Goal: Transaction & Acquisition: Subscribe to service/newsletter

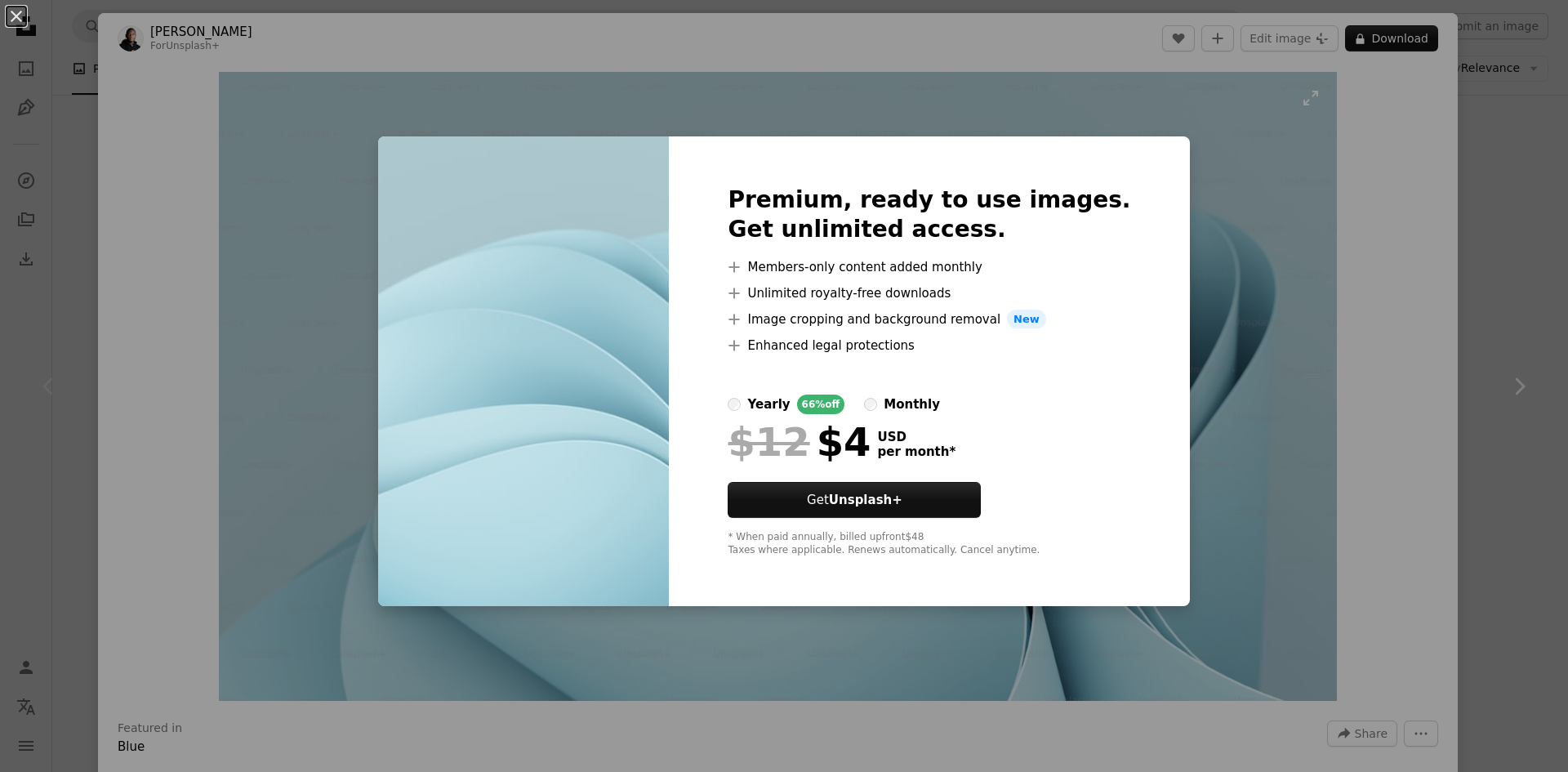
drag, startPoint x: 1212, startPoint y: 281, endPoint x: 1247, endPoint y: 179, distance: 107.8
click at [1212, 281] on div "An X shape Premium, ready to use images. Get unlimited access. A plus sign Memb…" at bounding box center [784, 386] width 1568 height 772
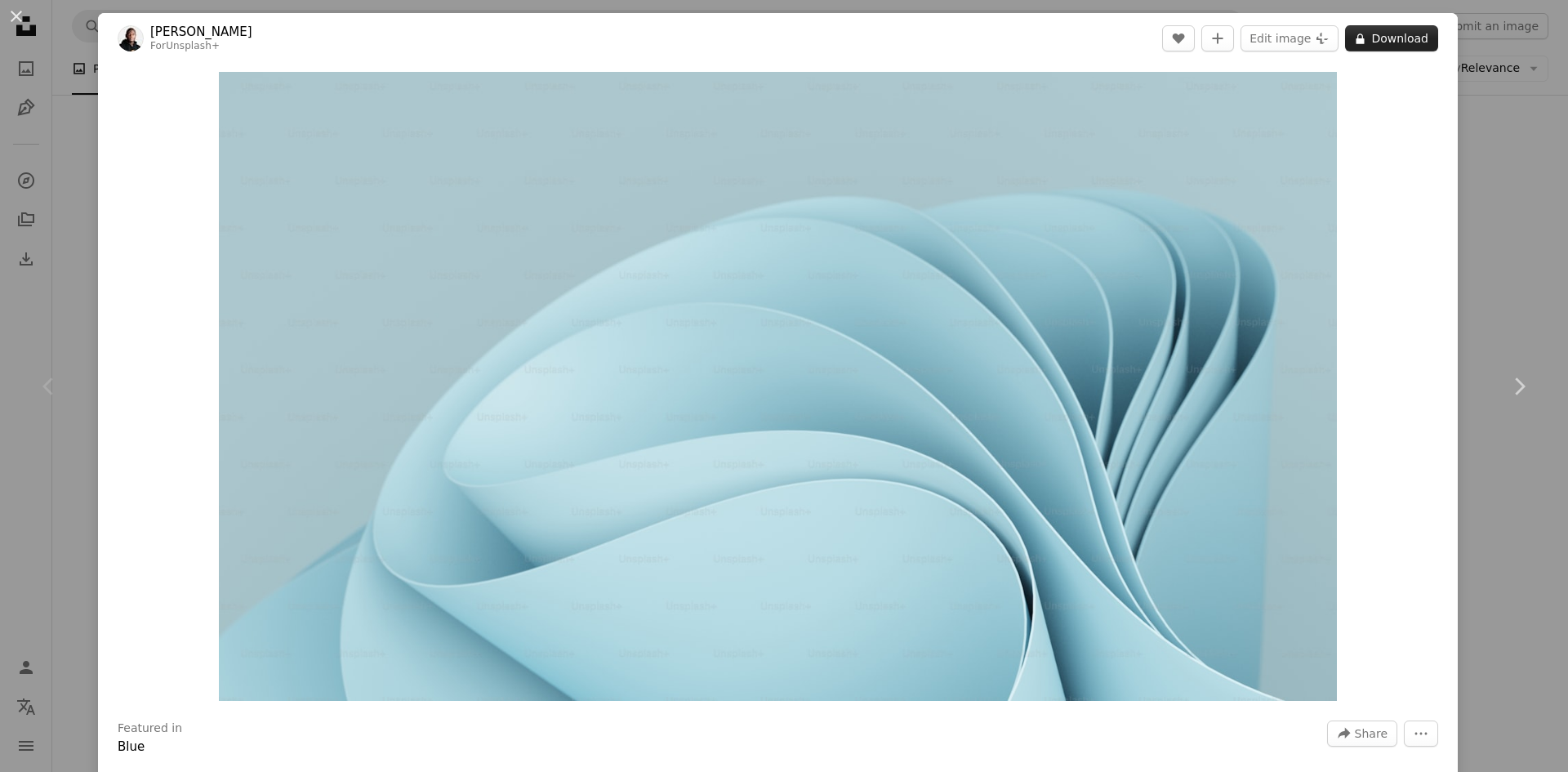
click at [1392, 34] on button "A lock Download" at bounding box center [1392, 38] width 93 height 26
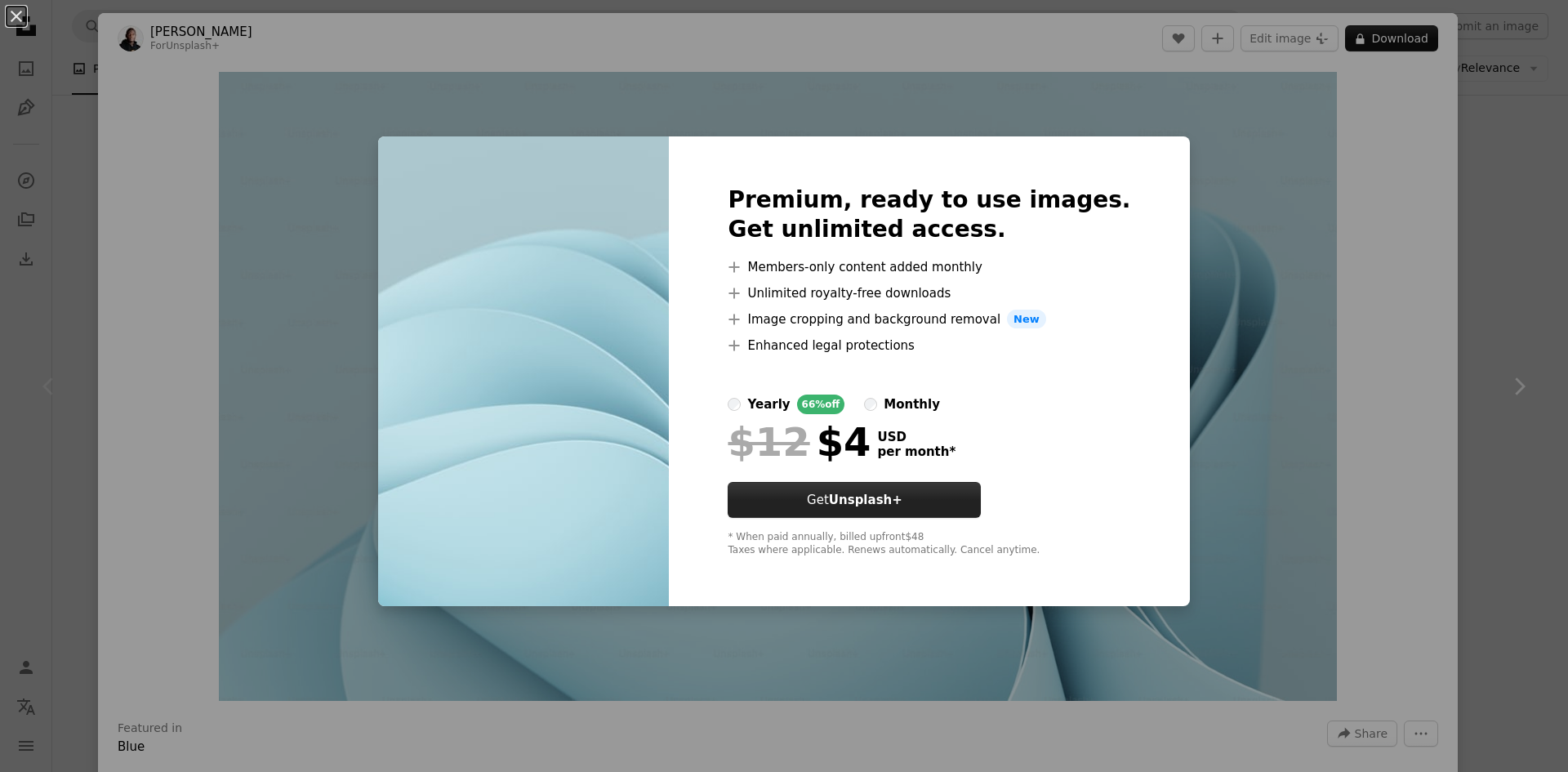
click at [928, 490] on button "Get Unsplash+" at bounding box center [854, 499] width 253 height 36
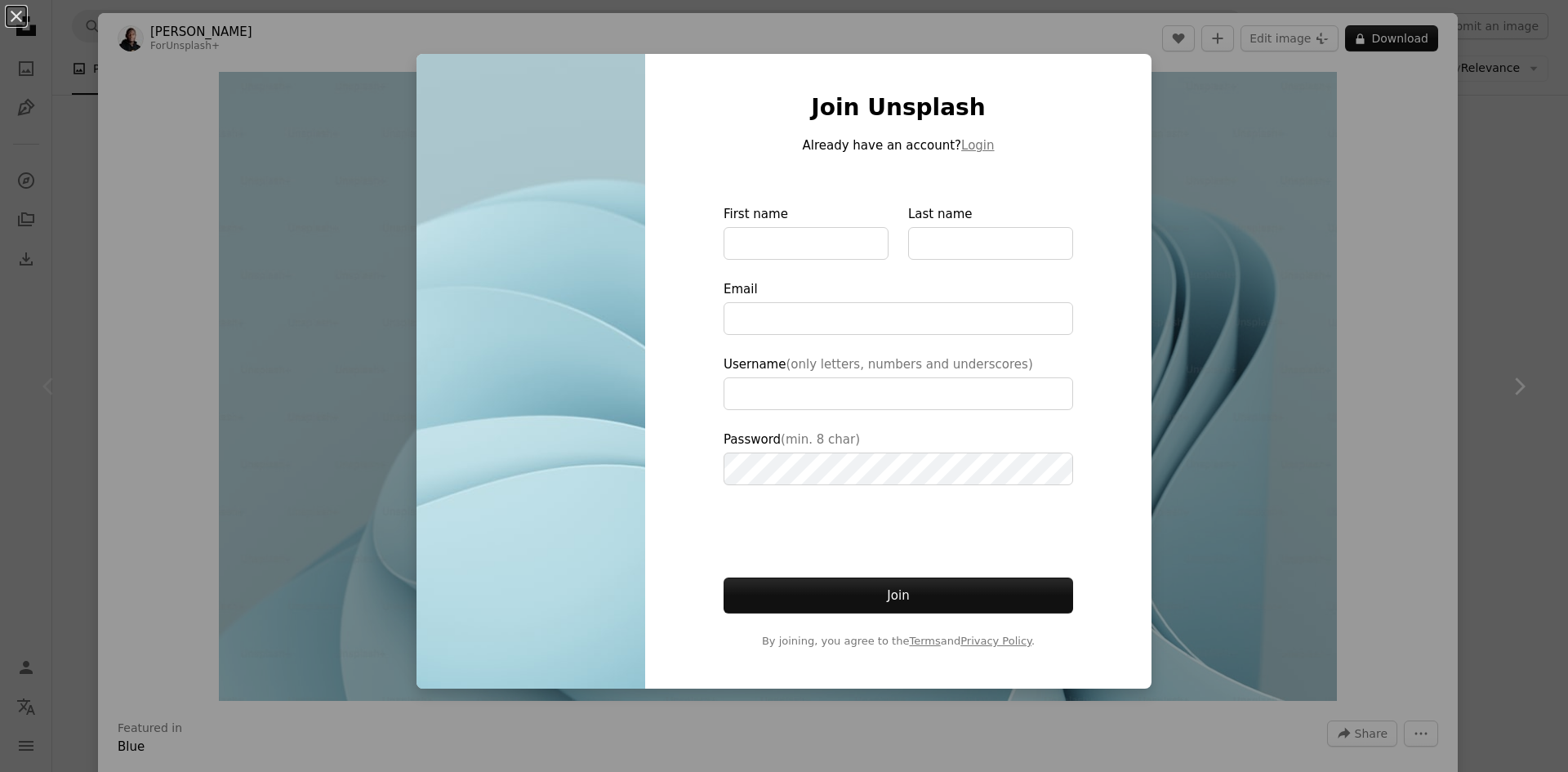
click at [1153, 280] on div "An X shape Join Unsplash Already have an account? Login First name Last name Em…" at bounding box center [784, 386] width 1568 height 772
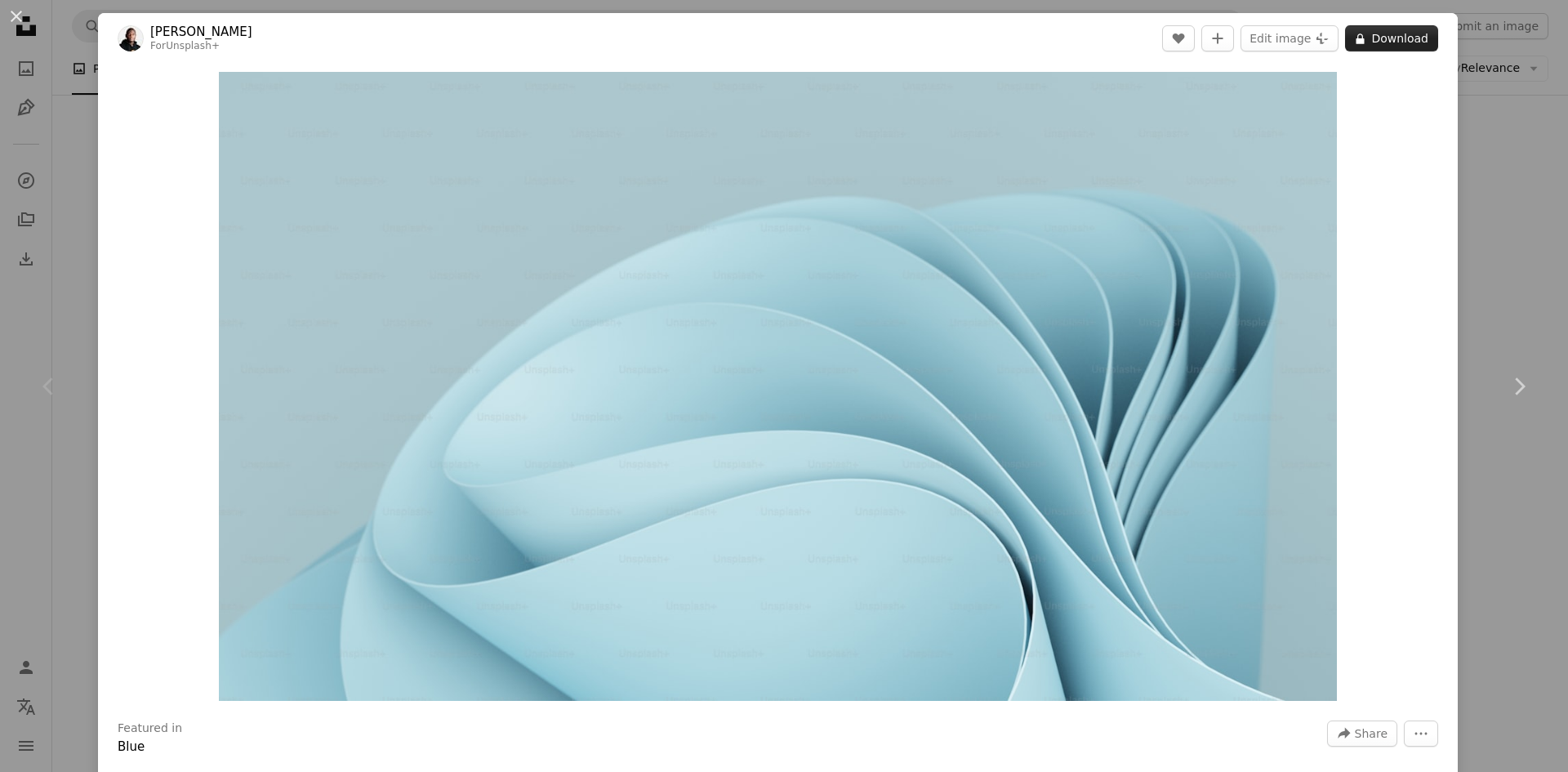
click at [1409, 36] on button "A lock Download" at bounding box center [1392, 38] width 93 height 26
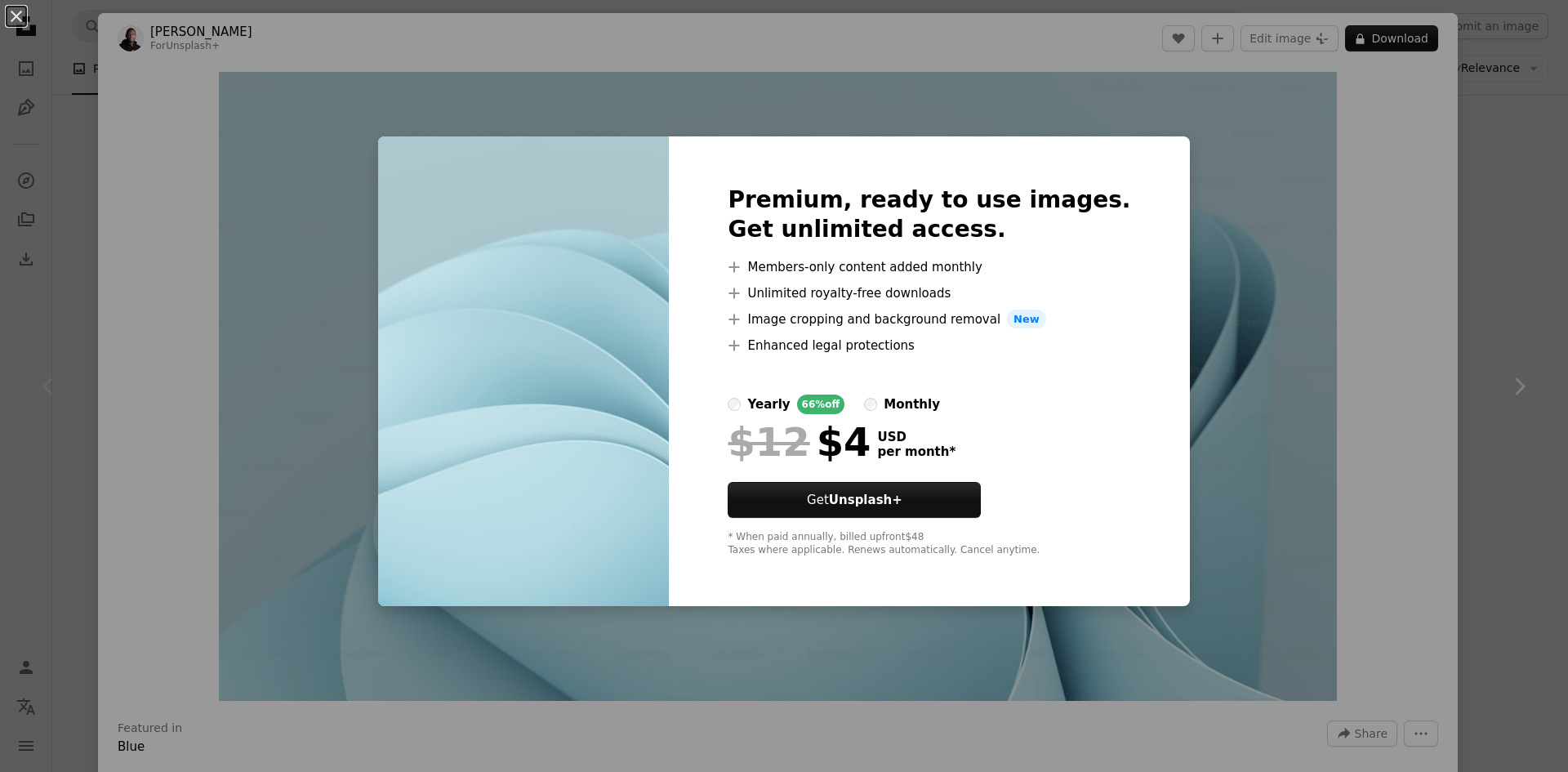
click at [924, 406] on div "monthly" at bounding box center [912, 404] width 56 height 19
click at [1278, 521] on div "An X shape Premium, ready to use images. Get unlimited access. A plus sign Memb…" at bounding box center [784, 386] width 1568 height 772
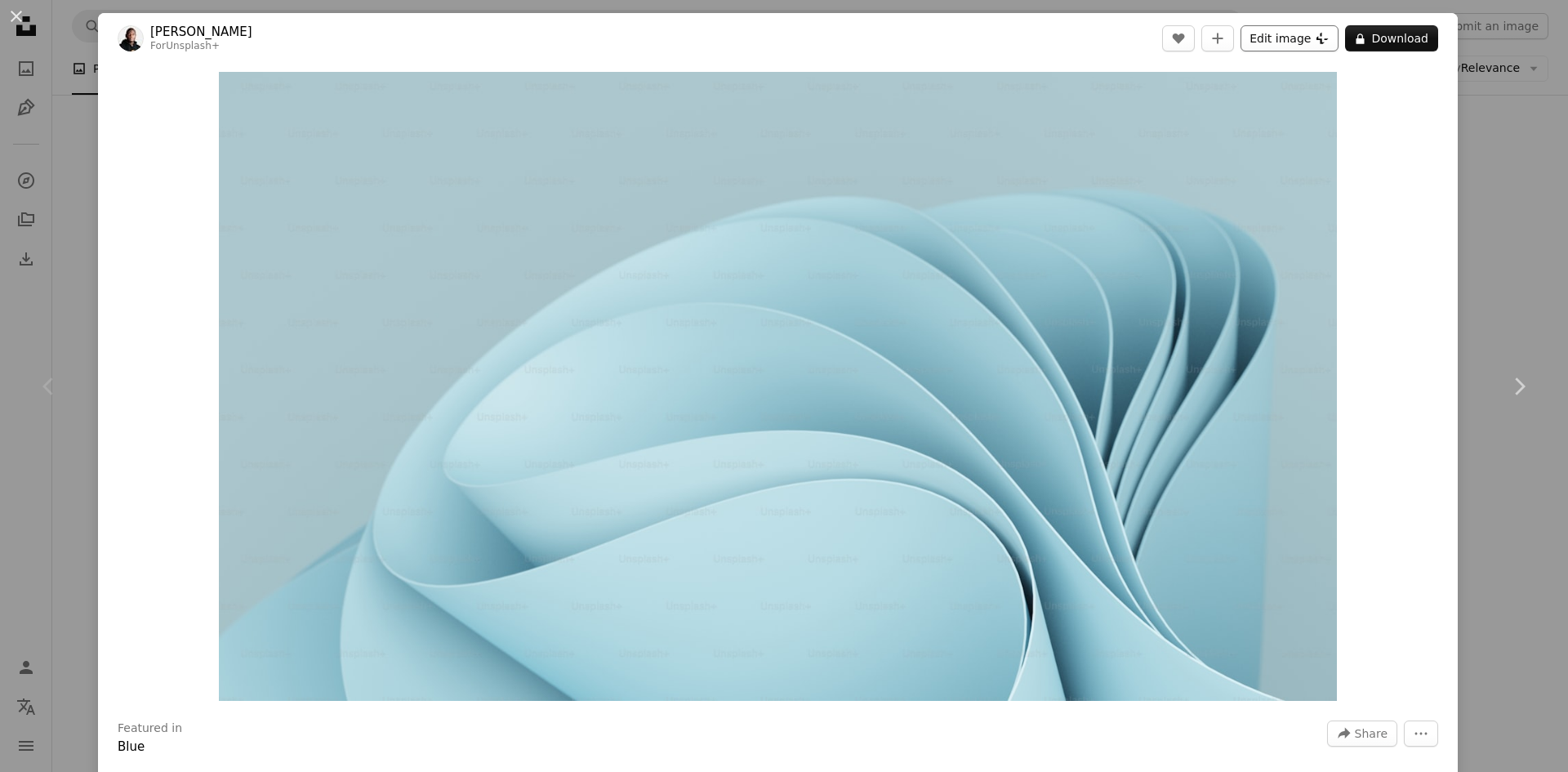
click at [1298, 37] on button "Edit image Plus sign for Unsplash+" at bounding box center [1290, 38] width 98 height 26
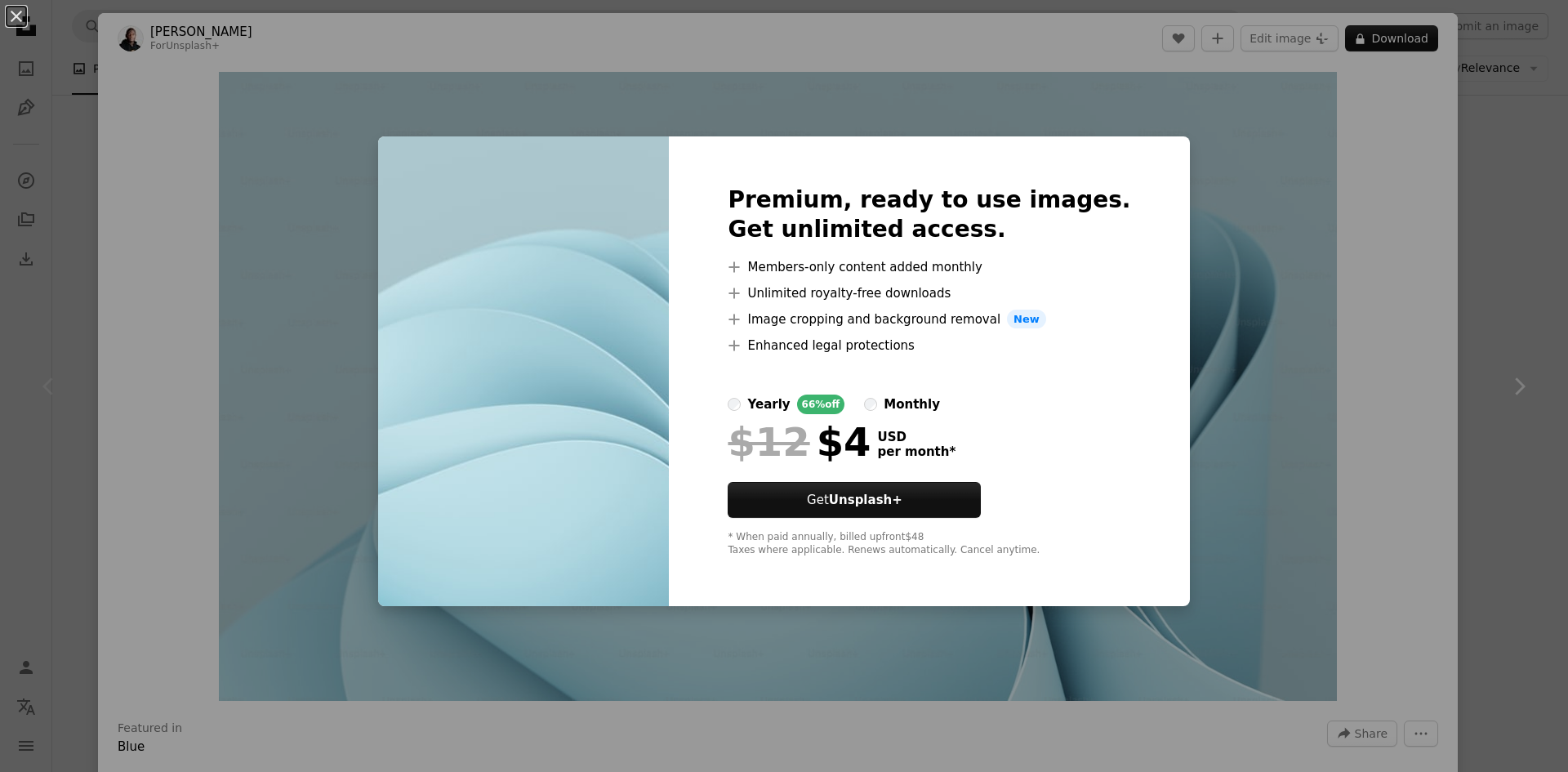
click at [1245, 402] on div "An X shape Premium, ready to use images. Get unlimited access. A plus sign Memb…" at bounding box center [784, 386] width 1568 height 772
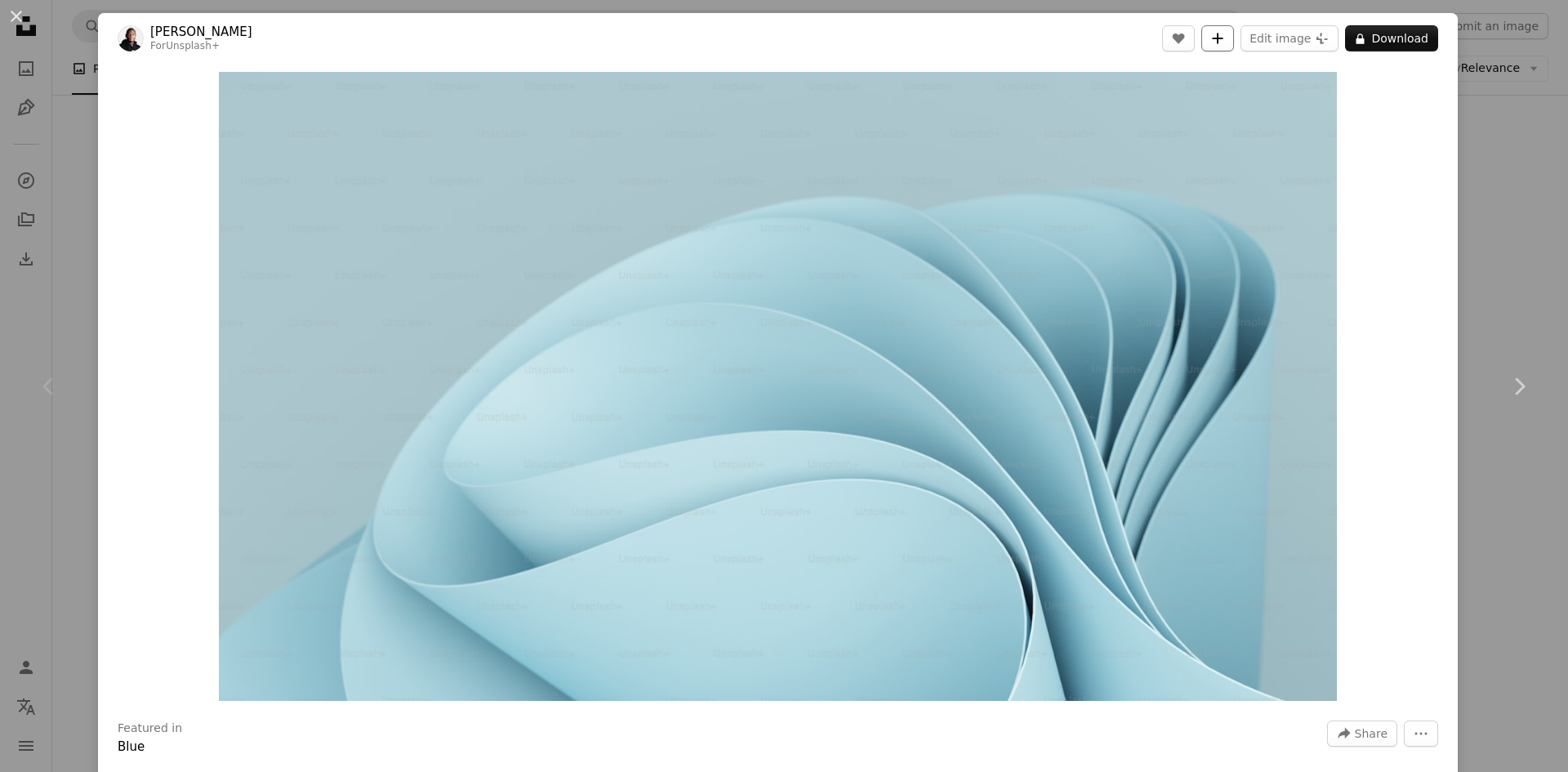
click at [1211, 25] on button "A plus sign" at bounding box center [1218, 38] width 33 height 26
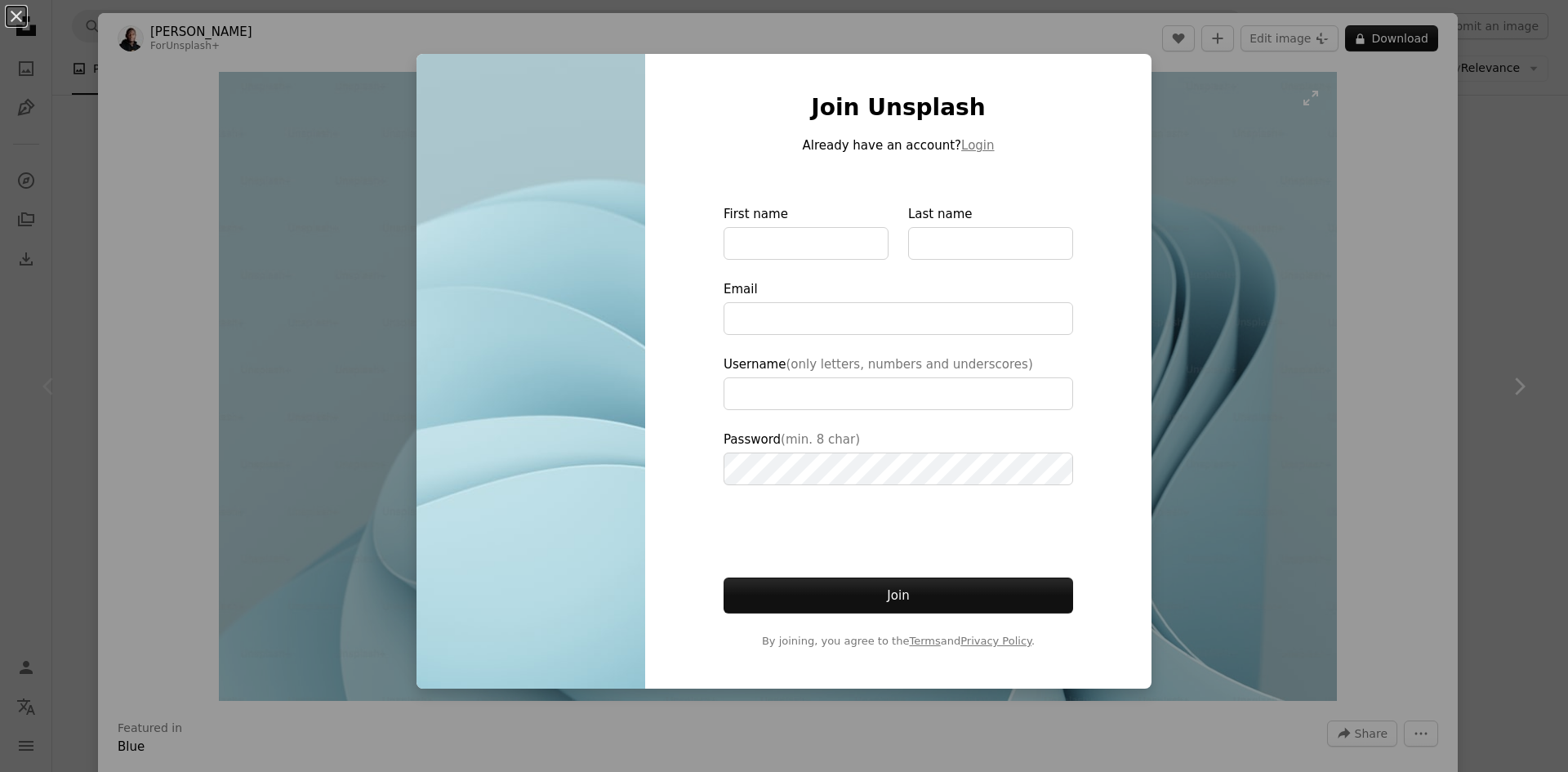
click at [1208, 375] on div "An X shape Join Unsplash Already have an account? Login First name Last name Em…" at bounding box center [784, 386] width 1568 height 772
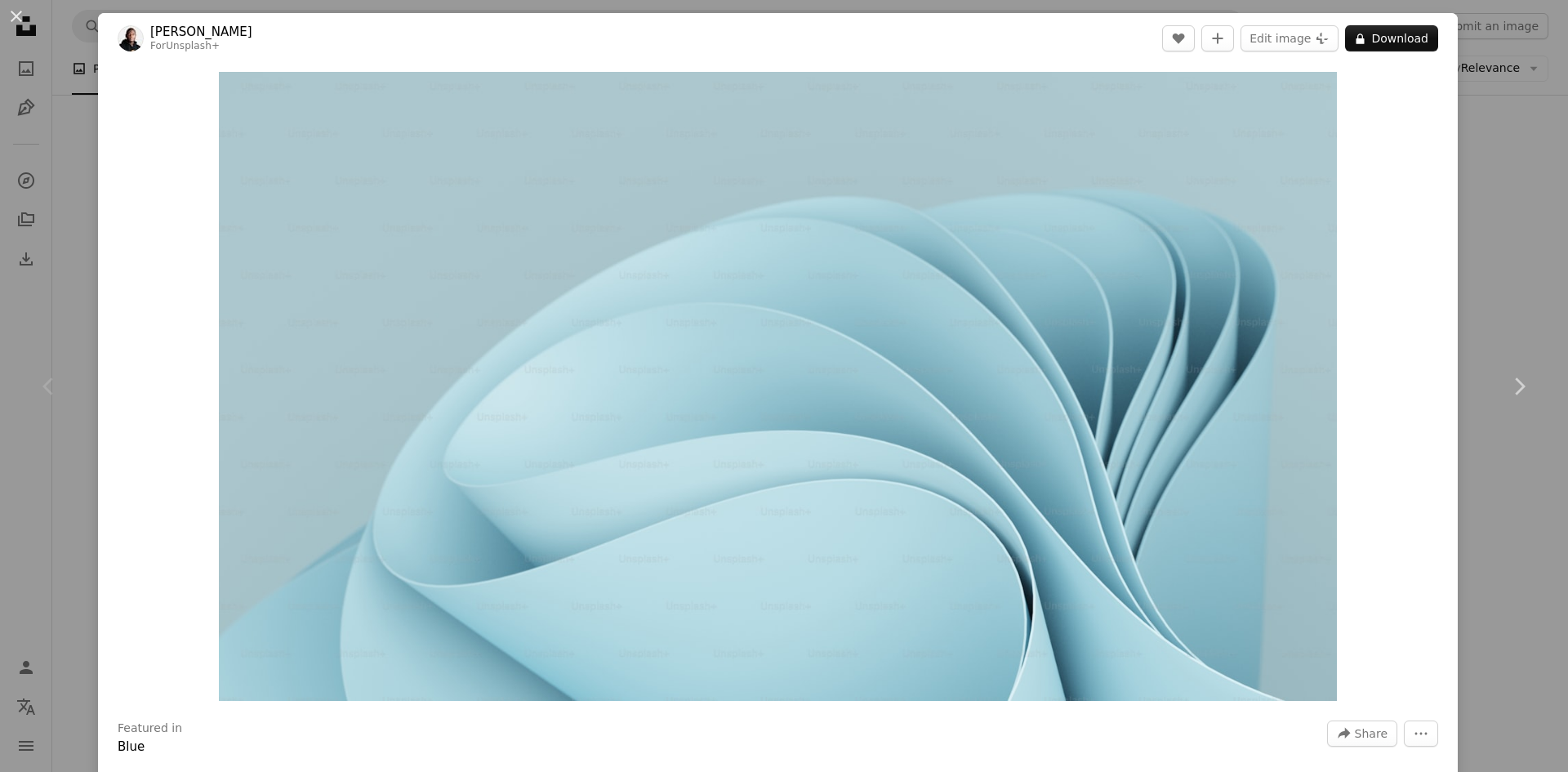
drag, startPoint x: 1528, startPoint y: 290, endPoint x: 1386, endPoint y: 217, distance: 159.7
click at [1528, 289] on div "An X shape Chevron left Chevron right [PERSON_NAME] For Unsplash+ A heart A plu…" at bounding box center [784, 386] width 1568 height 772
